Goal: Transaction & Acquisition: Purchase product/service

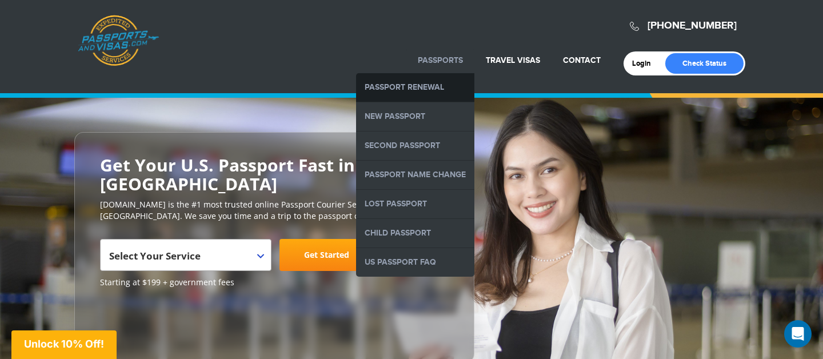
click at [403, 82] on link "Passport Renewal" at bounding box center [415, 87] width 118 height 29
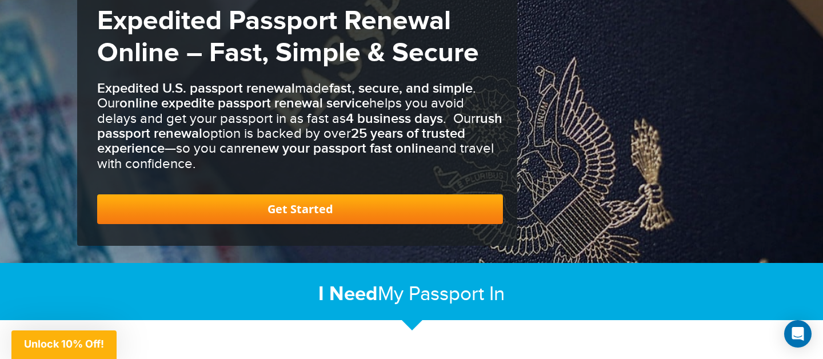
click at [347, 206] on link "Get Started" at bounding box center [300, 209] width 406 height 30
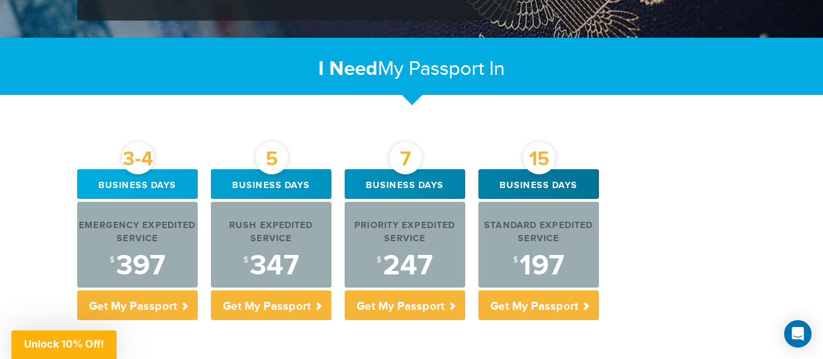
scroll to position [360, 0]
